Goal: Task Accomplishment & Management: Complete application form

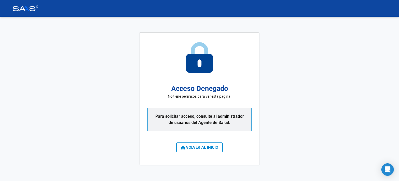
click at [207, 148] on span "VOLVER AL INICIO" at bounding box center [199, 147] width 37 height 5
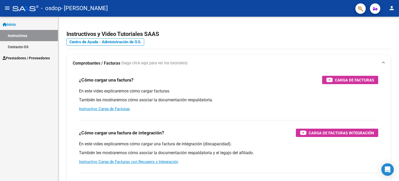
click at [26, 58] on span "Prestadores / Proveedores" at bounding box center [26, 58] width 47 height 6
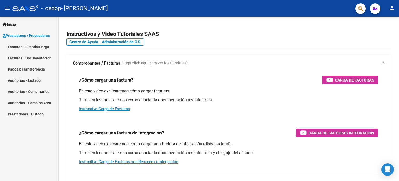
click at [393, 9] on mat-icon "person" at bounding box center [392, 8] width 6 height 6
click at [30, 46] on div at bounding box center [199, 90] width 399 height 181
click at [29, 45] on link "Facturas - Listado/Carga" at bounding box center [29, 46] width 58 height 11
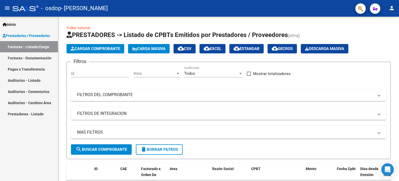
click at [37, 57] on link "Facturas - Documentación" at bounding box center [29, 57] width 58 height 11
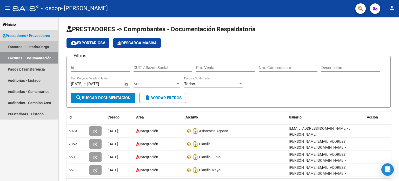
click at [41, 44] on link "Facturas - Listado/Carga" at bounding box center [29, 46] width 58 height 11
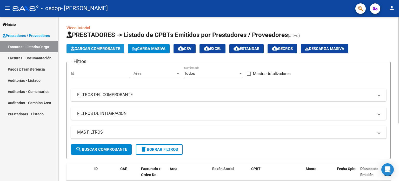
click at [108, 51] on button "Cargar Comprobante" at bounding box center [95, 48] width 58 height 9
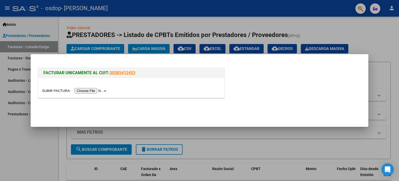
click at [96, 89] on input "file" at bounding box center [75, 90] width 66 height 5
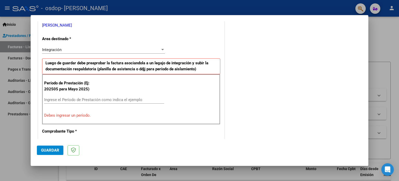
scroll to position [96, 0]
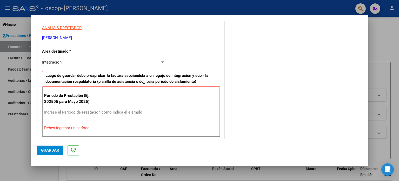
click at [112, 60] on div "Integración" at bounding box center [101, 62] width 118 height 5
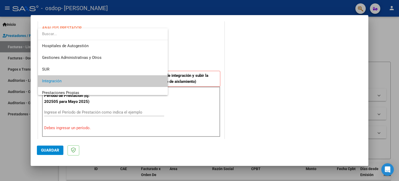
scroll to position [19, 0]
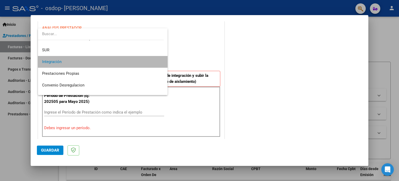
click at [112, 59] on span "Integración" at bounding box center [103, 62] width 122 height 12
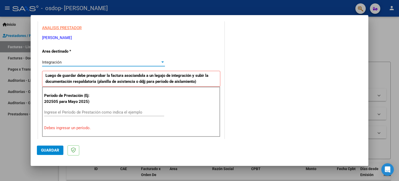
click at [86, 111] on input "Ingrese el Período de Prestación como indica el ejemplo" at bounding box center [104, 112] width 120 height 5
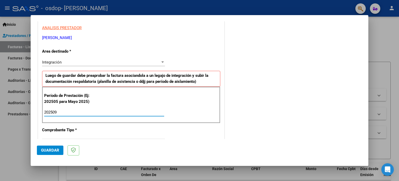
type input "202509"
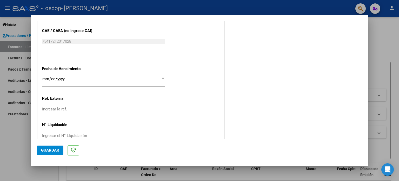
scroll to position [339, 0]
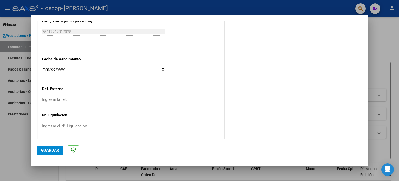
click at [56, 150] on span "Guardar" at bounding box center [50, 150] width 18 height 5
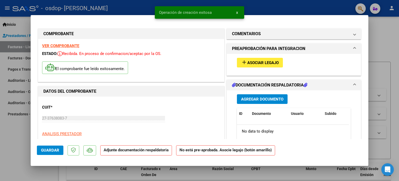
click at [258, 61] on span "Asociar Legajo" at bounding box center [262, 62] width 31 height 5
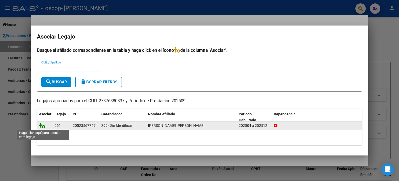
click at [41, 124] on icon at bounding box center [42, 125] width 6 height 6
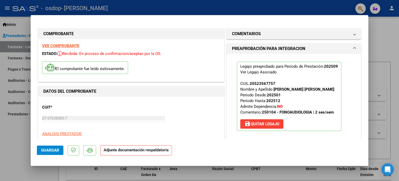
click at [132, 150] on strong "Adjunte documentación respaldatoria" at bounding box center [136, 149] width 65 height 5
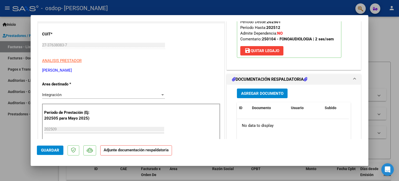
scroll to position [104, 0]
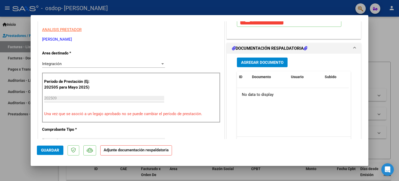
click at [268, 62] on span "Agregar Documento" at bounding box center [262, 62] width 42 height 5
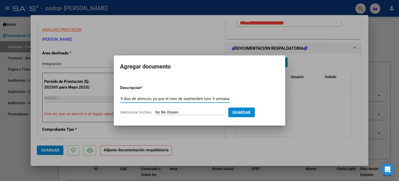
scroll to position [0, 84]
type input "anexo asistencia , y aclaro que se cuantificaron 9 dias de atencón, ya que el m…"
click at [197, 110] on input "Seleccionar Archivo" at bounding box center [189, 112] width 69 height 5
type input "C:\fakepath\asistencia septiembre.pdf"
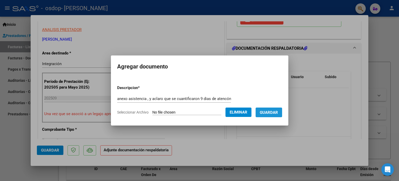
click at [271, 113] on span "Guardar" at bounding box center [269, 112] width 18 height 5
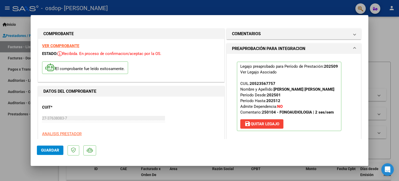
click at [52, 149] on span "Guardar" at bounding box center [50, 150] width 18 height 5
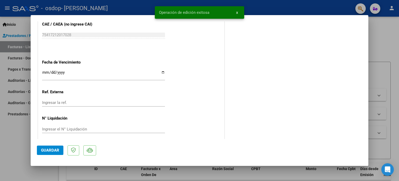
scroll to position [347, 0]
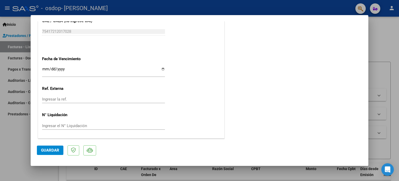
click at [379, 74] on div at bounding box center [199, 90] width 399 height 181
type input "$ 0,00"
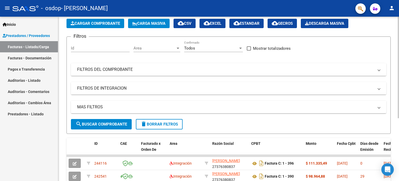
scroll to position [78, 0]
